Goal: Transaction & Acquisition: Obtain resource

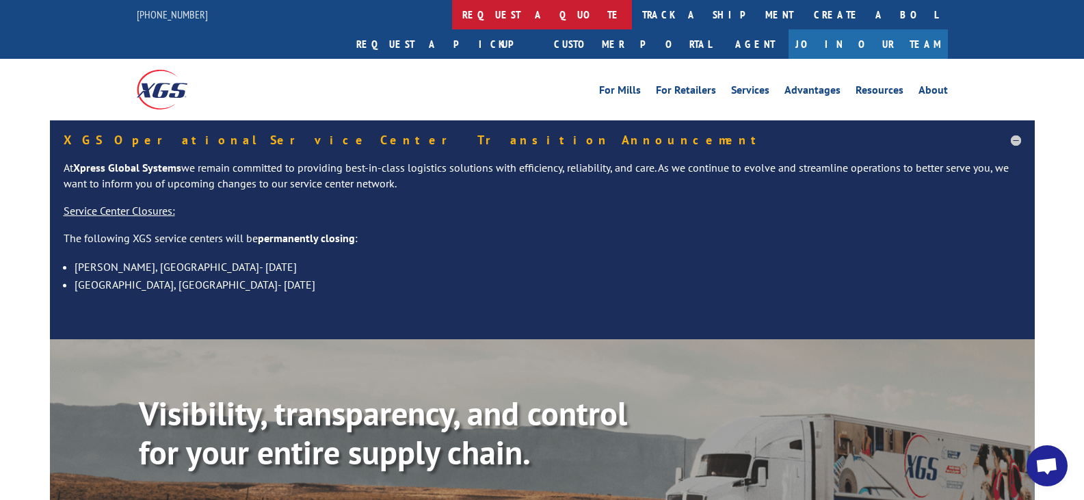
click at [452, 10] on link "request a quote" at bounding box center [542, 14] width 180 height 29
